Goal: Task Accomplishment & Management: Complete application form

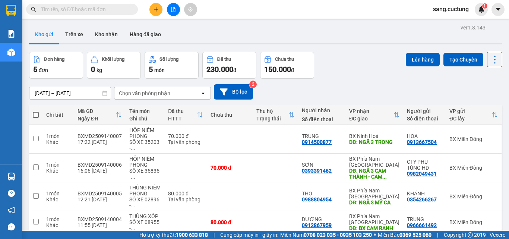
scroll to position [57, 0]
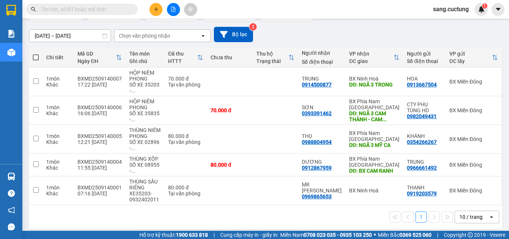
click at [162, 10] on div at bounding box center [173, 9] width 56 height 13
click at [158, 10] on icon "plus" at bounding box center [155, 9] width 5 height 5
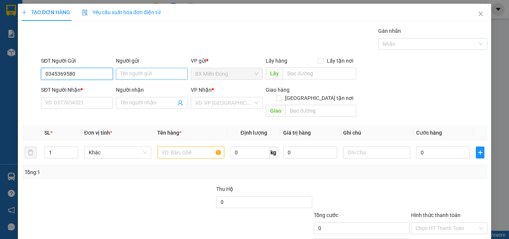
type input "0345369580"
click at [131, 71] on input "Người gửi" at bounding box center [152, 74] width 72 height 12
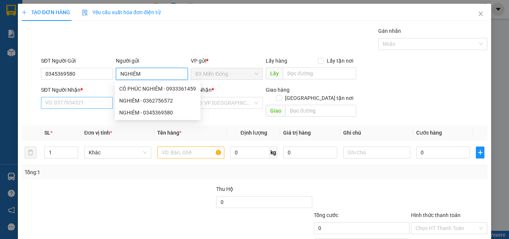
type input "NGHIÊM"
click at [79, 98] on input "SĐT Người Nhận *" at bounding box center [77, 103] width 72 height 12
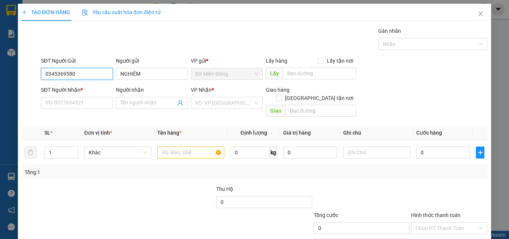
click at [77, 72] on input "0345369580" at bounding box center [77, 74] width 72 height 12
click at [85, 112] on div "Transit Pickup Surcharge Ids Transit Deliver Surcharge Ids Transit Deliver Surc…" at bounding box center [254, 148] width 465 height 242
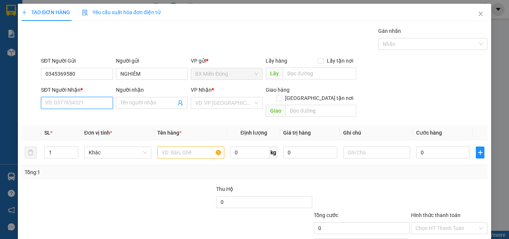
click at [82, 105] on input "SĐT Người Nhận *" at bounding box center [77, 103] width 72 height 12
paste input "0345369580"
type input "0345369580"
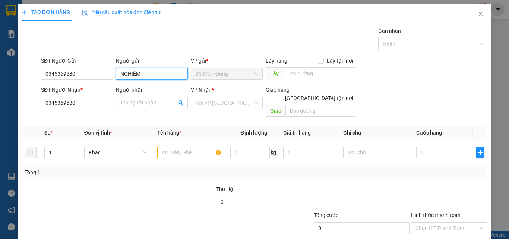
click at [138, 78] on input "NGHIÊM" at bounding box center [152, 74] width 72 height 12
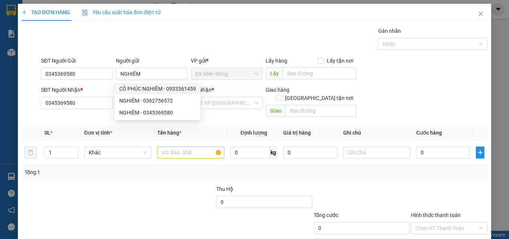
click at [136, 52] on div "Gán nhãn Nhãn" at bounding box center [263, 40] width 449 height 26
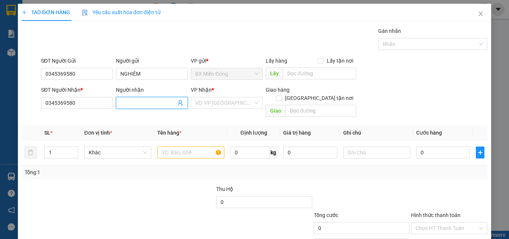
drag, startPoint x: 142, startPoint y: 105, endPoint x: 131, endPoint y: 98, distance: 13.6
click at [142, 106] on input "Người nhận" at bounding box center [147, 103] width 55 height 8
paste input "NGHIÊM"
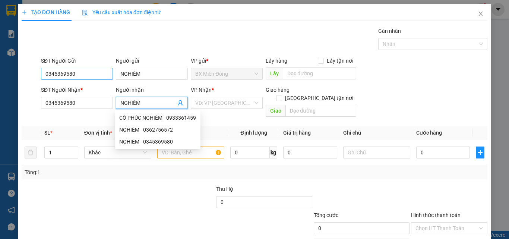
type input "NGHIÊM"
click at [77, 76] on input "0345369580" at bounding box center [77, 74] width 72 height 12
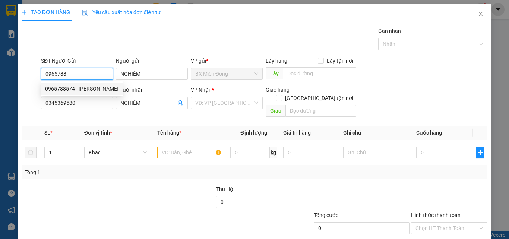
click at [90, 89] on div "0965788574 - [PERSON_NAME]" at bounding box center [81, 89] width 73 height 8
type input "0965788574"
type input "VŨ"
type input "70.000"
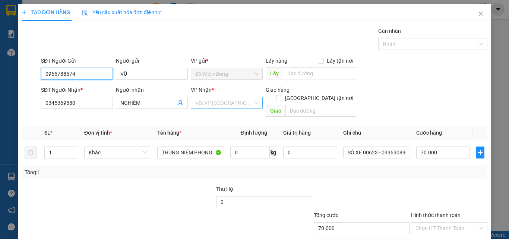
type input "0965788574"
click at [233, 108] on input "search" at bounding box center [224, 102] width 58 height 11
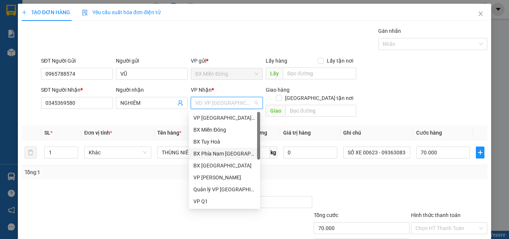
click at [229, 151] on div "BX Phía Nam [GEOGRAPHIC_DATA]" at bounding box center [224, 153] width 62 height 8
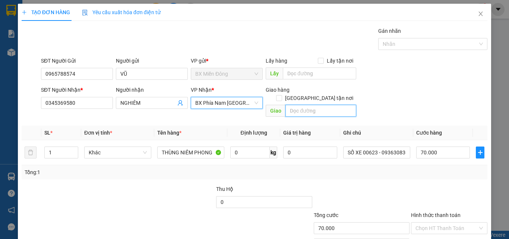
click at [293, 105] on input "text" at bounding box center [320, 111] width 71 height 12
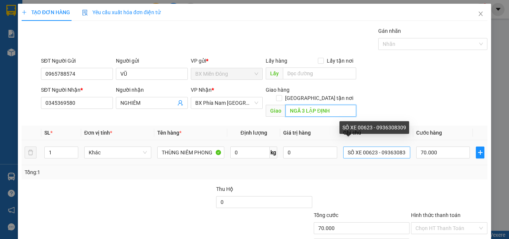
type input "NGÃ 3 LẬP ĐỊNH"
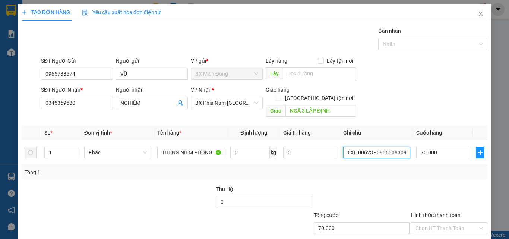
drag, startPoint x: 359, startPoint y: 144, endPoint x: 485, endPoint y: 162, distance: 127.9
click at [485, 162] on div "TẠO ĐƠN HÀNG Yêu cầu xuất hóa đơn điện tử Transit Pickup Surcharge Ids Transit …" at bounding box center [254, 139] width 473 height 271
type input "SỐ XE 05960 - 0976300665"
type input "1"
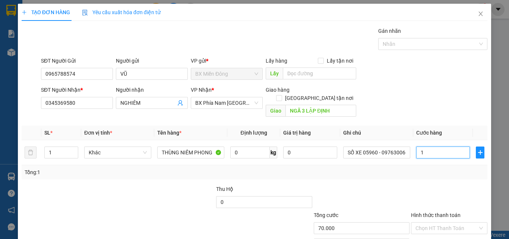
type input "1"
type input "10"
type input "100"
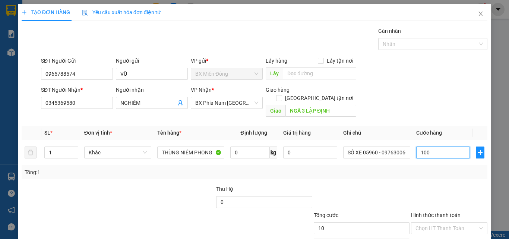
type input "100"
click at [461, 185] on div at bounding box center [449, 198] width 78 height 26
type input "100.000"
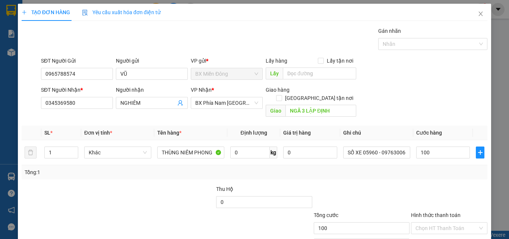
type input "100.000"
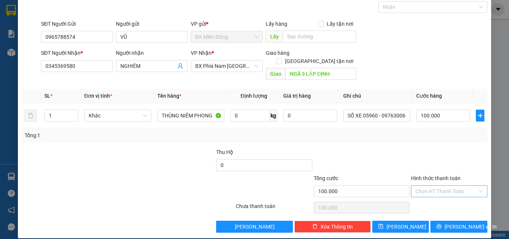
click at [433, 185] on input "Hình thức thanh toán" at bounding box center [446, 190] width 62 height 11
click at [435, 193] on div "Tại văn phòng" at bounding box center [445, 198] width 76 height 12
type input "0"
click at [439, 175] on label "Hình thức thanh toán" at bounding box center [436, 178] width 50 height 6
click at [439, 185] on input "Hình thức thanh toán" at bounding box center [446, 190] width 62 height 11
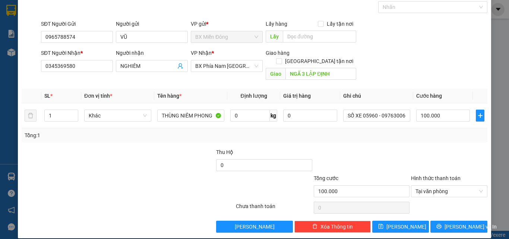
click at [425, 133] on div "Tổng: 1" at bounding box center [254, 135] width 465 height 14
click at [465, 222] on span "[PERSON_NAME] và In" at bounding box center [470, 226] width 52 height 8
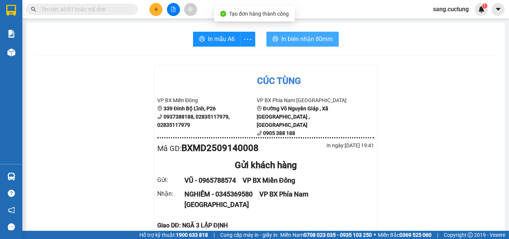
click at [300, 35] on span "In biên nhận 80mm" at bounding box center [306, 38] width 51 height 9
